Goal: Task Accomplishment & Management: Use online tool/utility

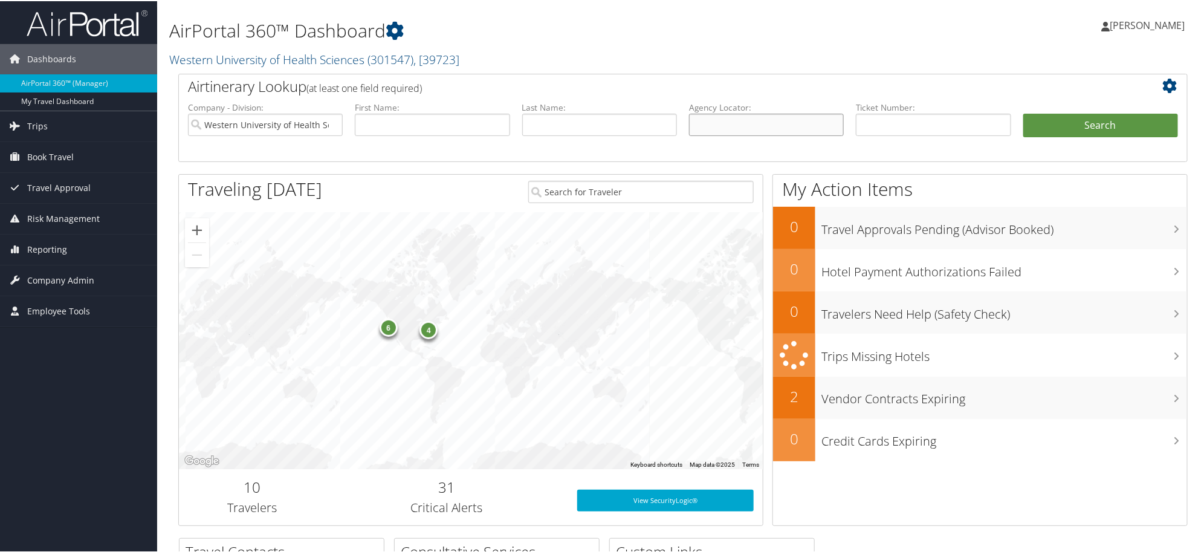
click at [735, 126] on input "text" at bounding box center [766, 123] width 155 height 22
click at [738, 121] on input "D" at bounding box center [766, 123] width 155 height 22
type input "D707c8"
click at [1023, 112] on button "Search" at bounding box center [1100, 124] width 155 height 24
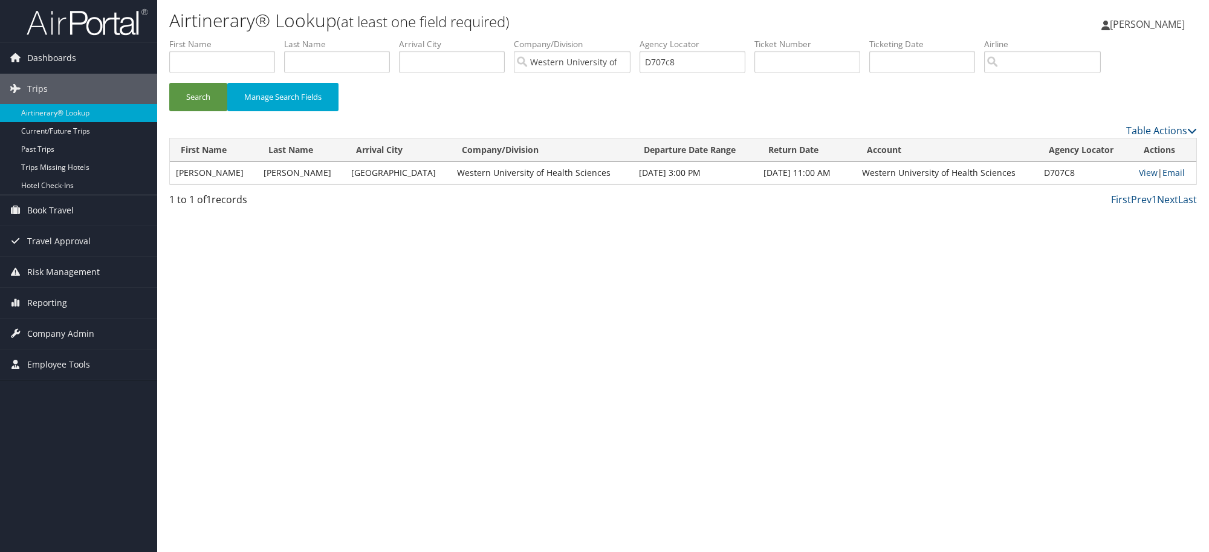
click at [267, 178] on td "[PERSON_NAME]" at bounding box center [301, 173] width 88 height 22
click at [1140, 172] on link "View" at bounding box center [1148, 172] width 19 height 11
click at [1140, 169] on link "View" at bounding box center [1148, 172] width 19 height 11
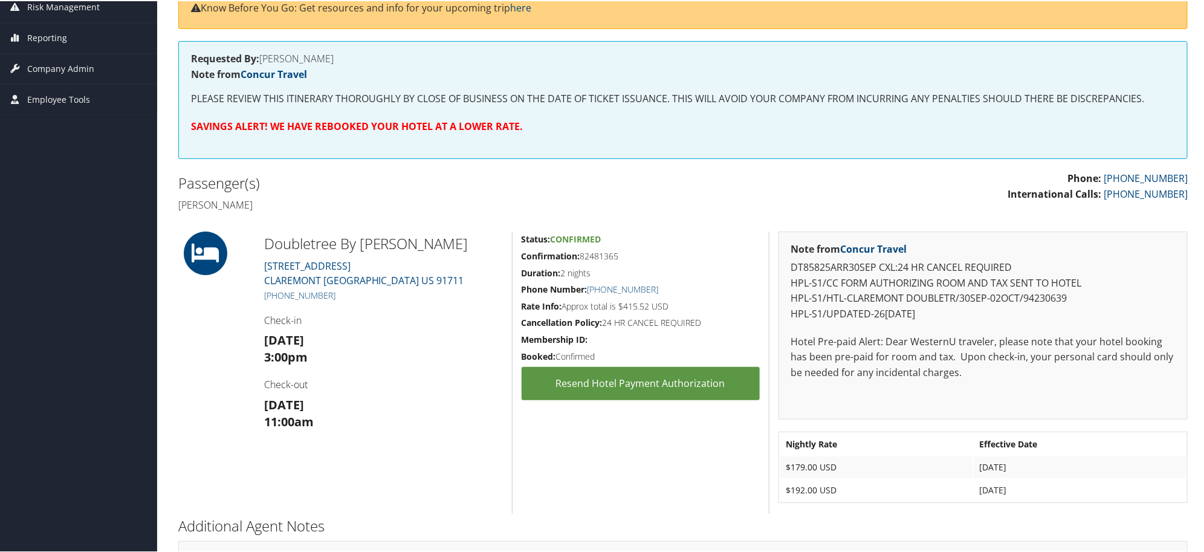
scroll to position [201, 0]
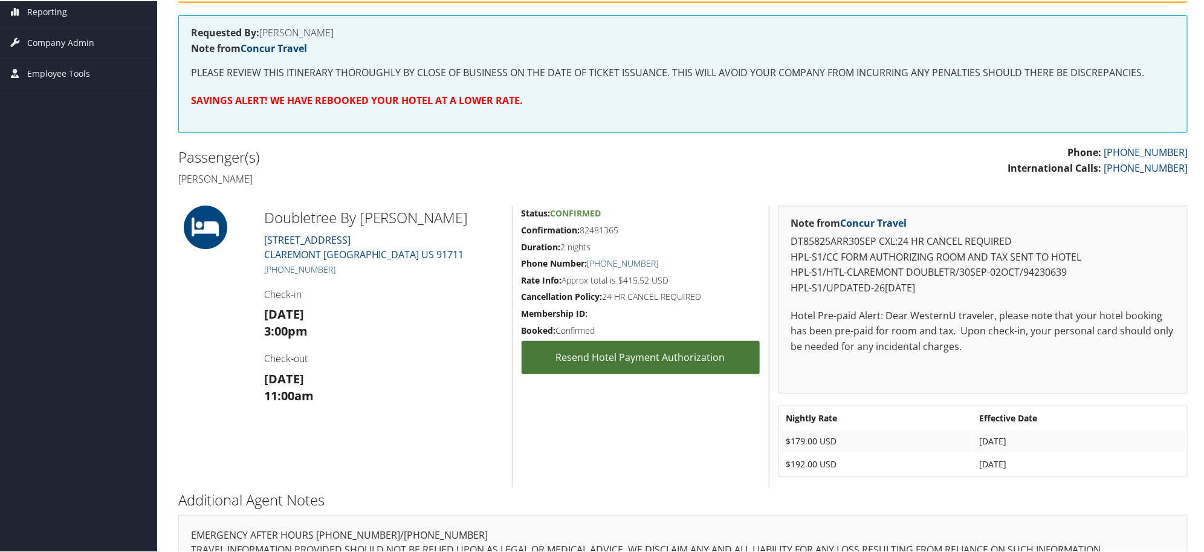
click at [630, 354] on link "Resend Hotel Payment Authorization" at bounding box center [641, 356] width 238 height 33
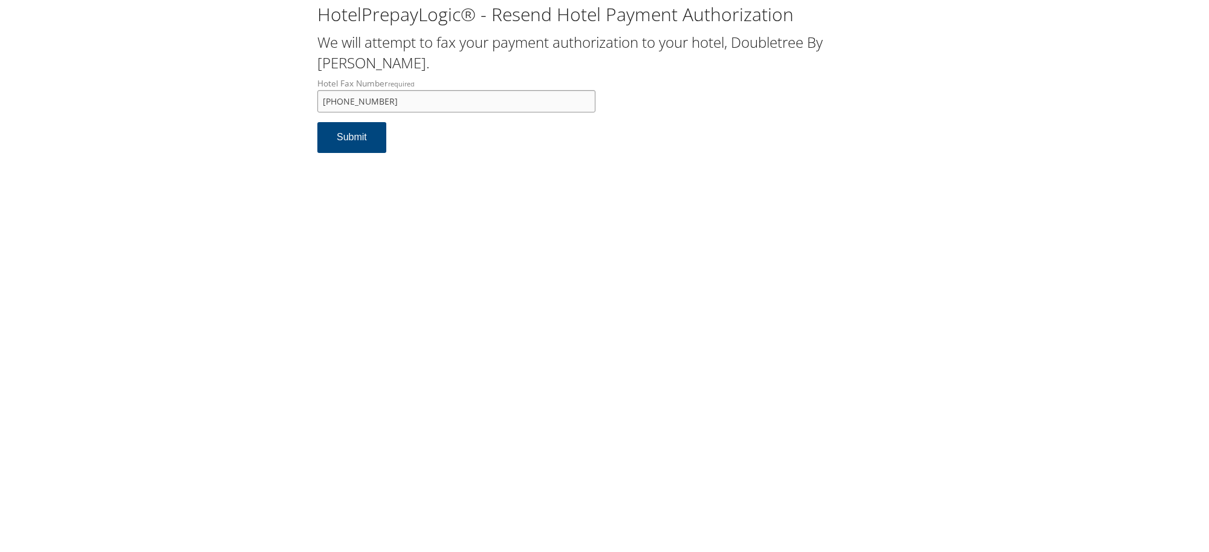
drag, startPoint x: 415, startPoint y: 100, endPoint x: 140, endPoint y: 69, distance: 276.0
click at [140, 69] on div "HotelPrepayLogic® - Resend Hotel Payment Authorization We will attempt to fax y…" at bounding box center [604, 82] width 1184 height 165
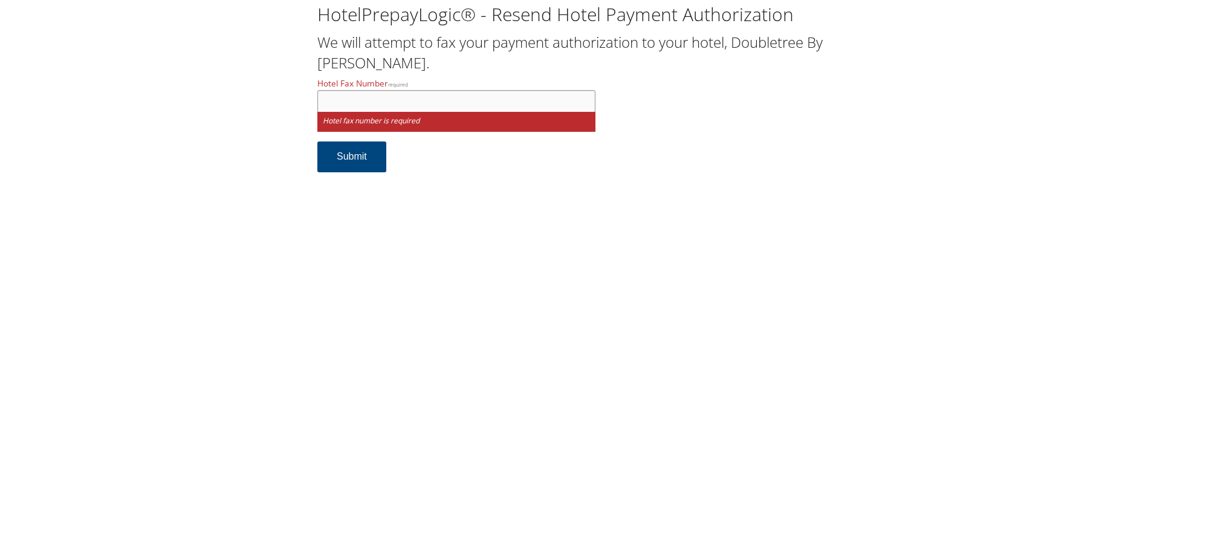
click at [361, 97] on input "Hotel Fax Number required" at bounding box center [456, 101] width 278 height 22
click at [364, 95] on input "Hotel Fax Number required" at bounding box center [456, 101] width 278 height 22
click at [339, 268] on div "HotelPrepayLogic® - Resend Hotel Payment Authorization We will attempt to fax y…" at bounding box center [604, 276] width 1209 height 552
click at [346, 103] on input "Hotel Fax Number required" at bounding box center [456, 101] width 278 height 22
click at [340, 100] on input "Hotel Fax Number required" at bounding box center [456, 101] width 278 height 22
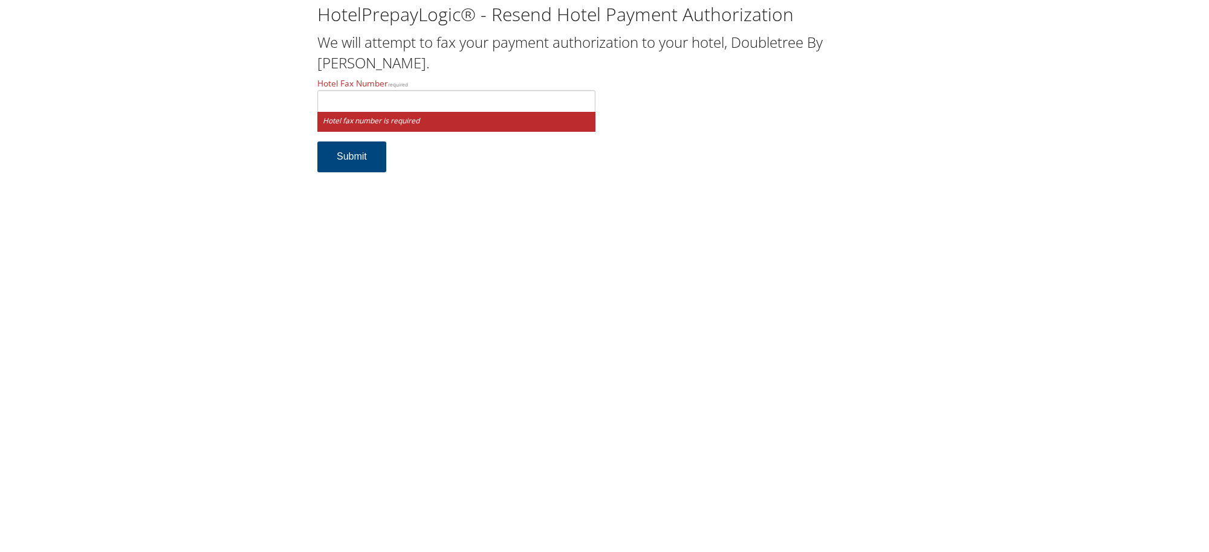
click at [333, 254] on div "HotelPrepayLogic® - Resend Hotel Payment Authorization We will attempt to fax y…" at bounding box center [604, 276] width 1209 height 552
click at [506, 249] on div "HotelPrepayLogic® - Resend Hotel Payment Authorization We will attempt to fax y…" at bounding box center [604, 276] width 1209 height 552
click at [40, 14] on div "HotelPrepayLogic® - Resend Hotel Payment Authorization We will attempt to fax y…" at bounding box center [604, 92] width 1184 height 184
drag, startPoint x: 354, startPoint y: 276, endPoint x: 299, endPoint y: 213, distance: 84.0
click at [352, 275] on div "HotelPrepayLogic® - Resend Hotel Payment Authorization We will attempt to fax y…" at bounding box center [604, 276] width 1209 height 552
